Goal: Check status: Check status

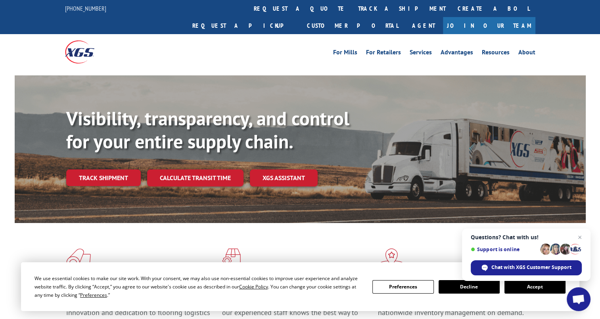
drag, startPoint x: 108, startPoint y: 160, endPoint x: 149, endPoint y: 50, distance: 117.4
click at [108, 169] on link "Track shipment" at bounding box center [103, 177] width 75 height 17
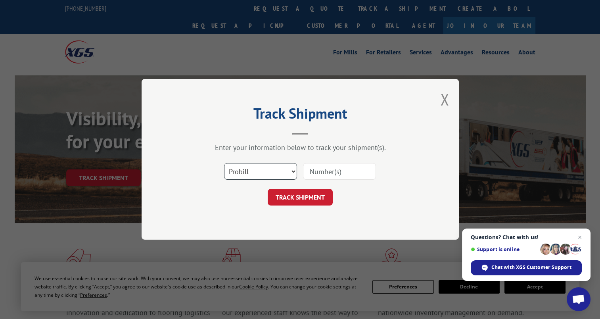
click at [271, 169] on select "Select category... Probill BOL PO" at bounding box center [260, 171] width 73 height 17
select select
click at [224, 163] on select "Select category... Probill BOL PO" at bounding box center [260, 171] width 73 height 17
click at [340, 164] on input at bounding box center [339, 171] width 73 height 17
click at [339, 174] on input at bounding box center [339, 171] width 73 height 17
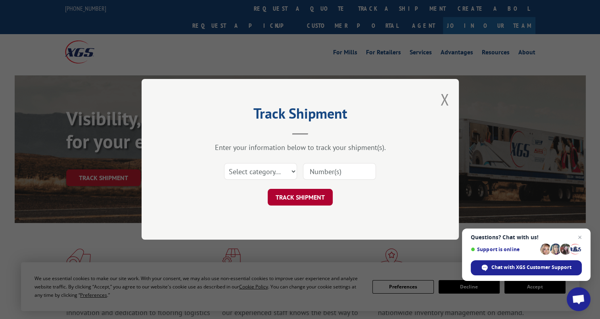
paste input "SO1455496"
type input "SO1455496"
click at [305, 195] on button "TRACK SHIPMENT" at bounding box center [300, 197] width 65 height 17
click at [277, 170] on select "Select category... Probill BOL PO" at bounding box center [260, 171] width 73 height 17
select select "probill"
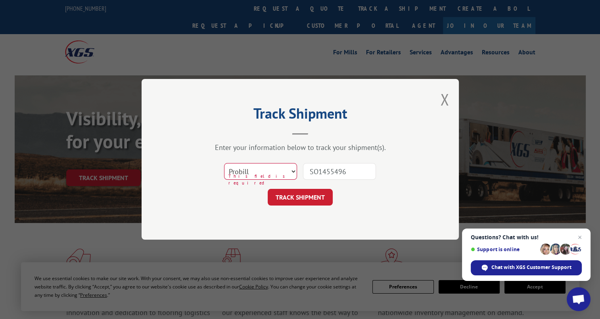
click at [224, 163] on select "Select category... Probill BOL PO" at bounding box center [260, 171] width 73 height 17
click at [327, 201] on button "TRACK SHIPMENT" at bounding box center [300, 197] width 65 height 17
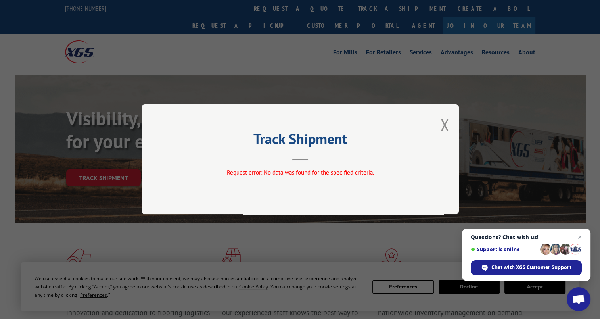
click at [314, 158] on header "Track Shipment" at bounding box center [300, 146] width 238 height 27
click at [441, 125] on button "Close modal" at bounding box center [444, 124] width 9 height 21
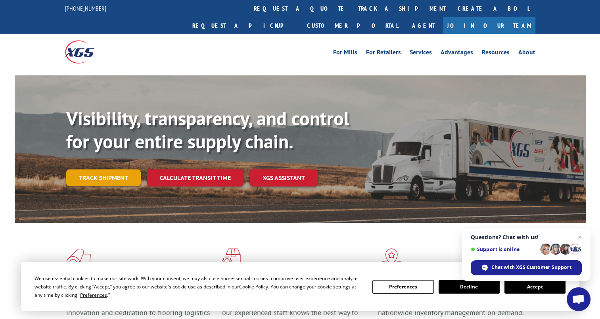
click at [103, 169] on link "Track shipment" at bounding box center [103, 177] width 75 height 17
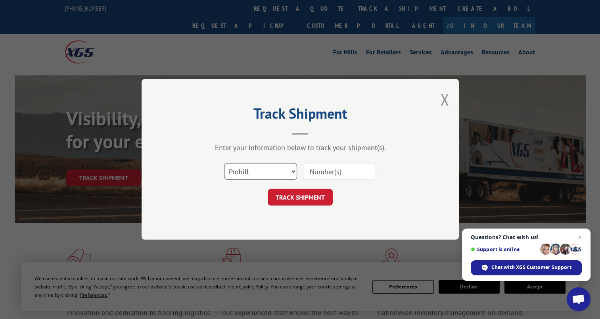
click at [263, 168] on select "Select category... Probill BOL PO" at bounding box center [260, 171] width 73 height 17
select select "bol"
click at [224, 163] on select "Select category... Probill BOL PO" at bounding box center [260, 171] width 73 height 17
click at [333, 172] on input at bounding box center [339, 171] width 73 height 17
paste input "SO1455496"
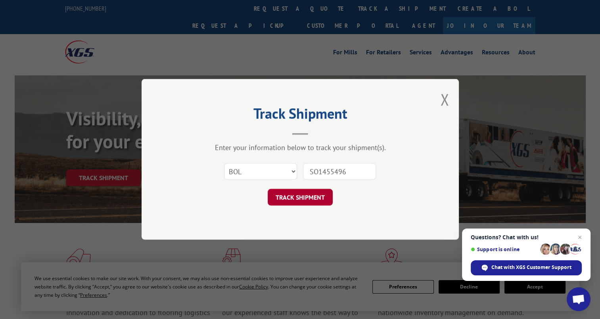
type input "SO1455496"
click at [298, 196] on button "TRACK SHIPMENT" at bounding box center [300, 197] width 65 height 17
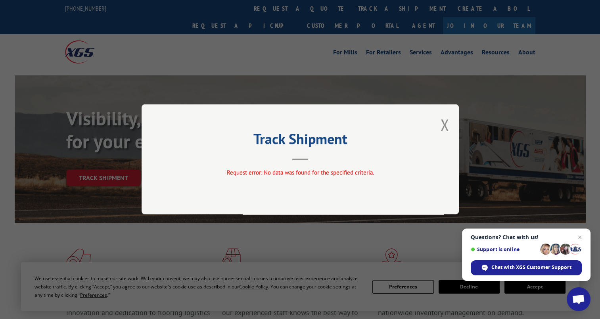
click at [444, 123] on button "Close modal" at bounding box center [444, 124] width 9 height 21
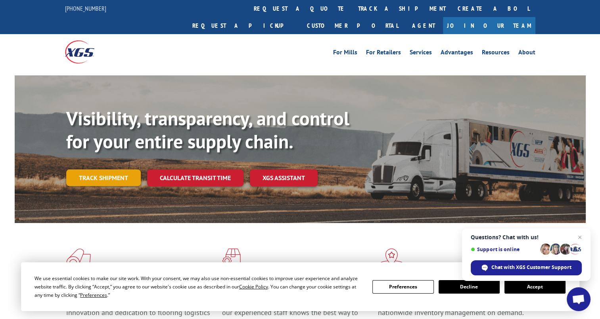
click at [99, 169] on link "Track shipment" at bounding box center [103, 177] width 75 height 17
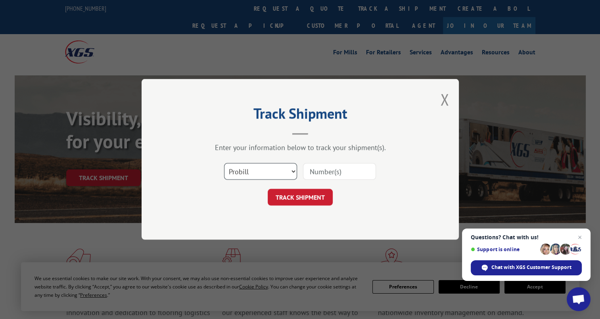
click at [256, 170] on select "Select category... Probill BOL PO" at bounding box center [260, 171] width 73 height 17
select select "po"
click at [224, 163] on select "Select category... Probill BOL PO" at bounding box center [260, 171] width 73 height 17
click at [347, 170] on input at bounding box center [339, 171] width 73 height 17
drag, startPoint x: 333, startPoint y: 166, endPoint x: 291, endPoint y: 168, distance: 42.5
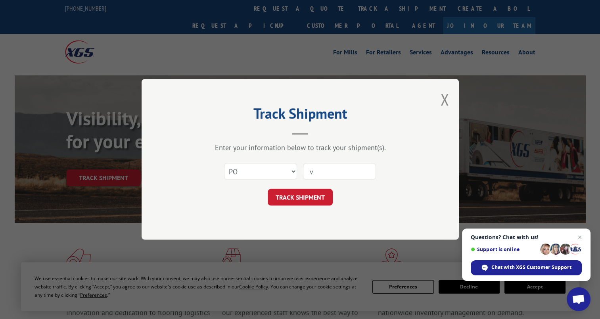
click at [291, 168] on div "Select category... Probill BOL PO v" at bounding box center [300, 172] width 238 height 26
paste input "SO1455496"
type input "SO1455496"
click at [301, 197] on button "TRACK SHIPMENT" at bounding box center [300, 197] width 65 height 17
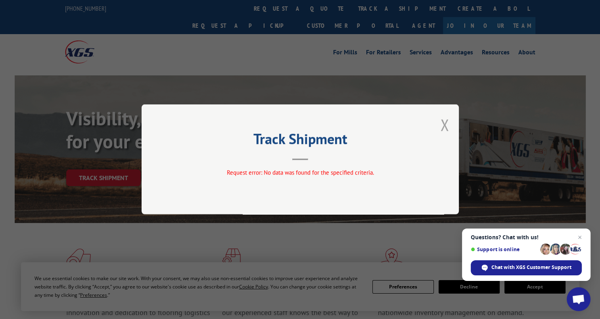
click at [444, 121] on button "Close modal" at bounding box center [444, 124] width 9 height 21
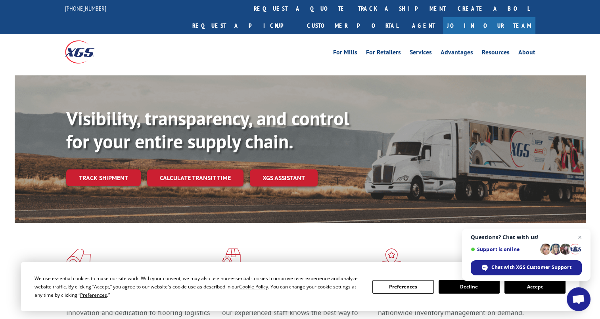
drag, startPoint x: 116, startPoint y: 156, endPoint x: 189, endPoint y: 151, distance: 73.1
click at [116, 169] on link "Track shipment" at bounding box center [103, 177] width 75 height 17
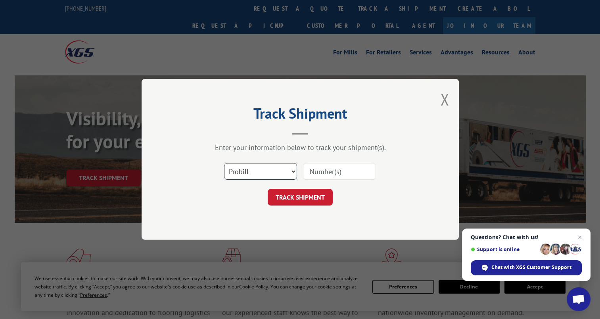
click at [265, 175] on select "Select category... Probill BOL PO" at bounding box center [260, 171] width 73 height 17
select select "po"
click at [224, 163] on select "Select category... Probill BOL PO" at bounding box center [260, 171] width 73 height 17
click at [327, 172] on input at bounding box center [339, 171] width 73 height 17
paste input "PVH07-CUSTOM-TIER 2"
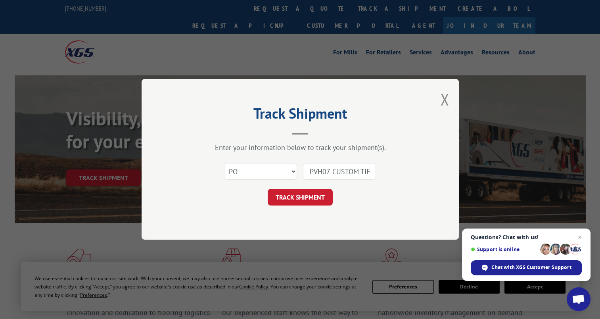
scroll to position [0, 11]
type input "PVH07-CUSTOM-TIER 2"
click at [306, 191] on button "TRACK SHIPMENT" at bounding box center [300, 197] width 65 height 17
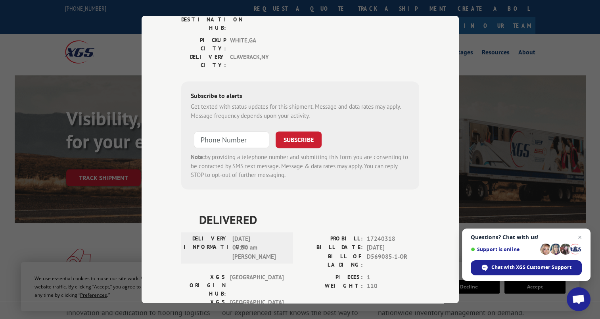
scroll to position [1173, 0]
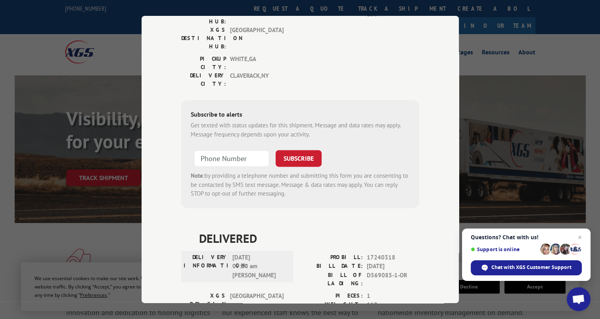
click at [475, 29] on div "Track Shipment DELIVERED DELIVERY INFORMATION: 01/17/2025 07:54 am Joey PROBILL…" at bounding box center [300, 159] width 600 height 319
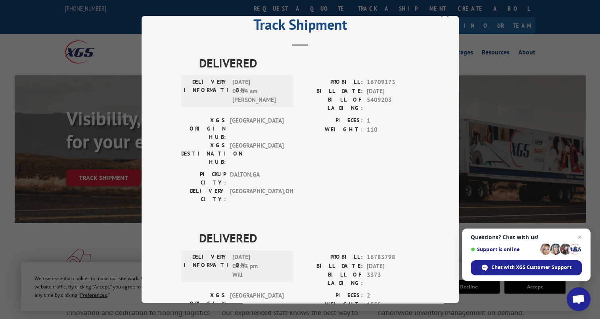
scroll to position [0, 0]
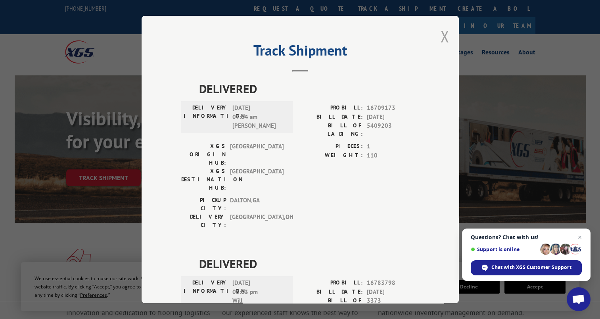
click at [441, 36] on button "Close modal" at bounding box center [444, 36] width 9 height 21
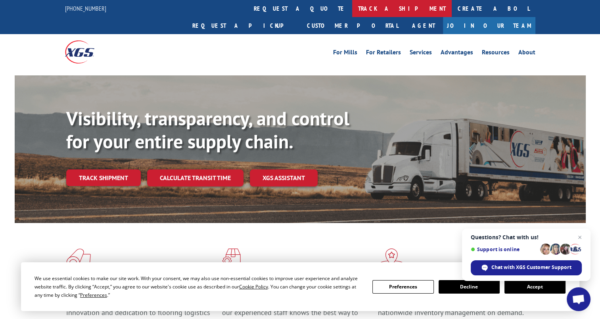
click at [352, 8] on link "track a shipment" at bounding box center [401, 8] width 99 height 17
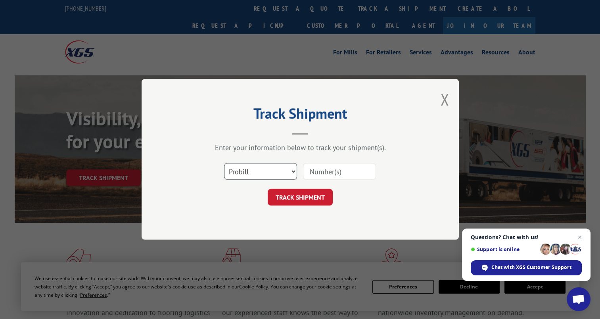
click at [271, 177] on select "Select category... Probill BOL PO" at bounding box center [260, 171] width 73 height 17
